Goal: Information Seeking & Learning: Learn about a topic

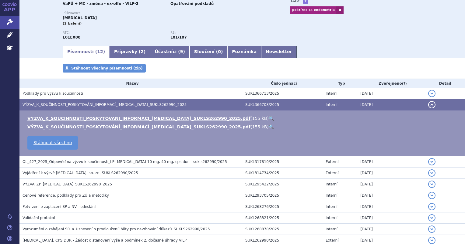
scroll to position [27, 0]
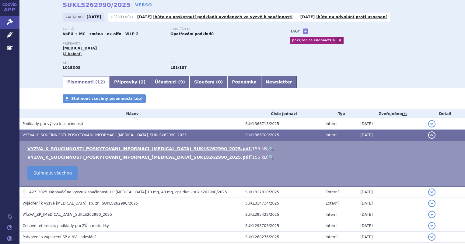
click at [269, 148] on link "🔍" at bounding box center [271, 149] width 5 height 5
click at [261, 84] on link "Newsletter" at bounding box center [279, 82] width 36 height 12
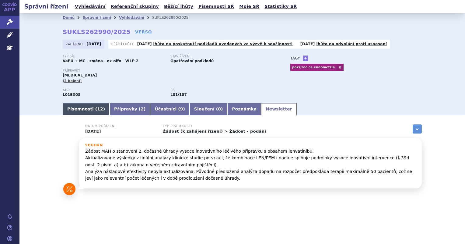
click at [97, 107] on span "12" at bounding box center [100, 109] width 6 height 5
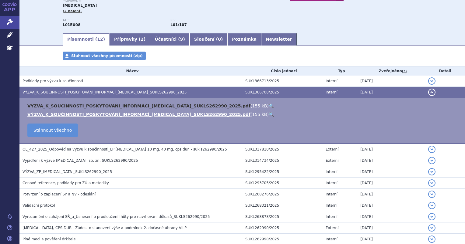
scroll to position [118, 0]
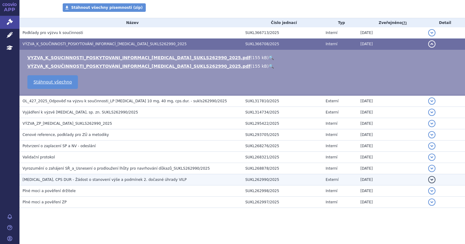
click at [115, 178] on span "[MEDICAL_DATA], CPS DUR - Žádost o stanovení výše a podmínek 2. dočasné úhrady …" at bounding box center [105, 180] width 164 height 4
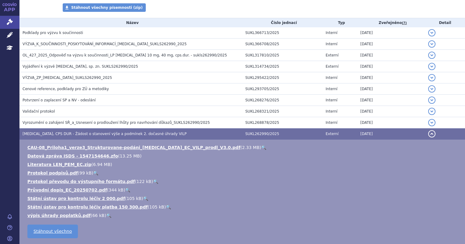
click at [261, 149] on link "🔍" at bounding box center [263, 147] width 5 height 5
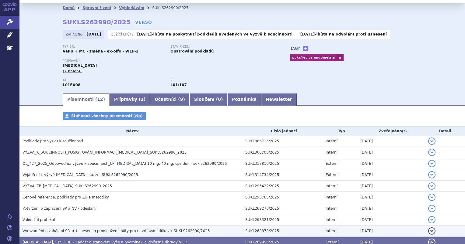
scroll to position [0, 0]
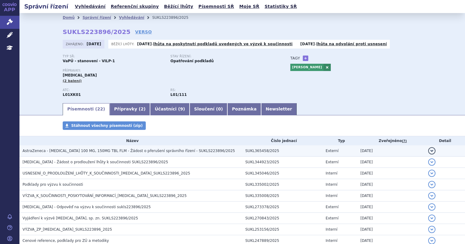
click at [139, 155] on td "AstraZeneca - LYNPARZA 100 MG, 150MG TBL FLM - Žádost o přerušení správního říz…" at bounding box center [130, 151] width 223 height 11
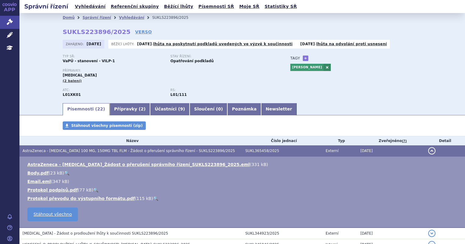
click at [429, 154] on button "detail" at bounding box center [431, 150] width 7 height 7
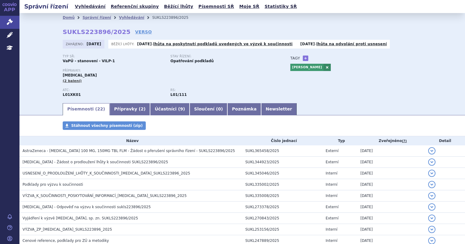
click at [309, 126] on div "Stáhnout všechny písemnosti (zip)" at bounding box center [241, 129] width 383 height 15
